Goal: Task Accomplishment & Management: Complete application form

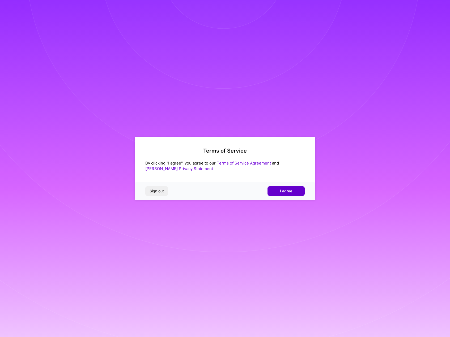
click at [287, 189] on span "I agree" at bounding box center [286, 191] width 12 height 5
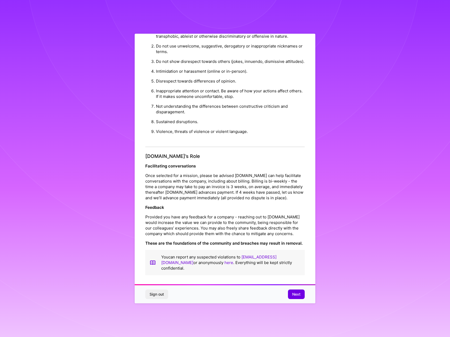
scroll to position [20, 0]
click at [299, 295] on span "Next" at bounding box center [296, 294] width 8 height 5
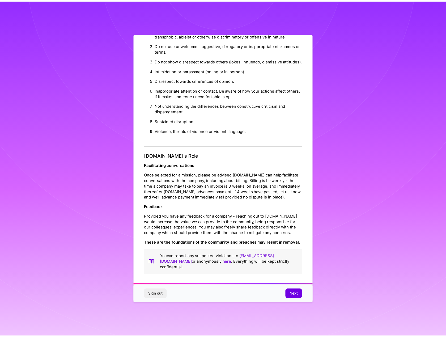
scroll to position [0, 0]
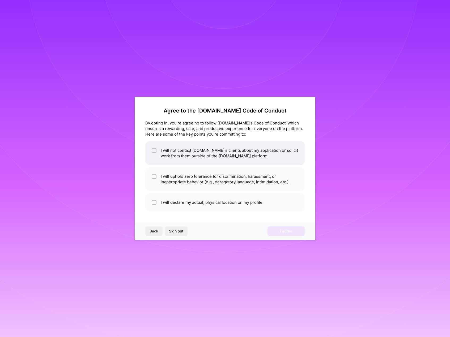
click at [198, 159] on li "I will not contact [DOMAIN_NAME]'s clients about my application or solicit work…" at bounding box center [224, 153] width 159 height 24
checkbox input "true"
click at [216, 181] on li "I will uphold zero tolerance for discrimination, harassment, or inappropriate b…" at bounding box center [224, 179] width 159 height 24
checkbox input "true"
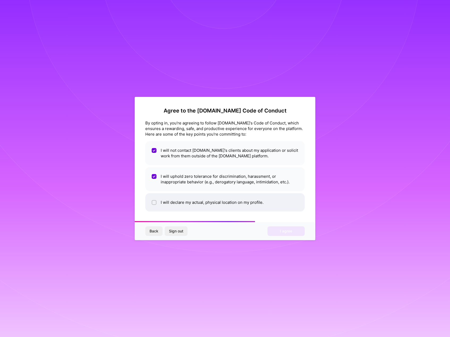
click at [232, 205] on li "I will declare my actual, physical location on my profile." at bounding box center [224, 202] width 159 height 18
checkbox input "true"
click at [283, 234] on span "I agree" at bounding box center [286, 231] width 12 height 5
